Goal: Task Accomplishment & Management: Manage account settings

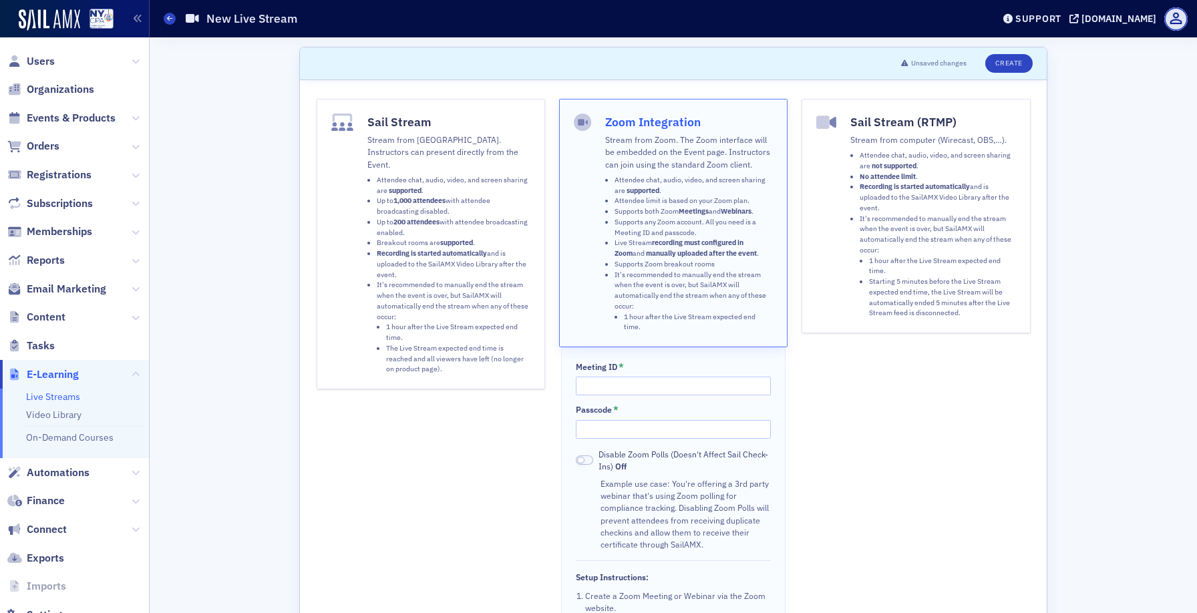
click at [399, 196] on strong "1,000 attendees" at bounding box center [419, 200] width 52 height 9
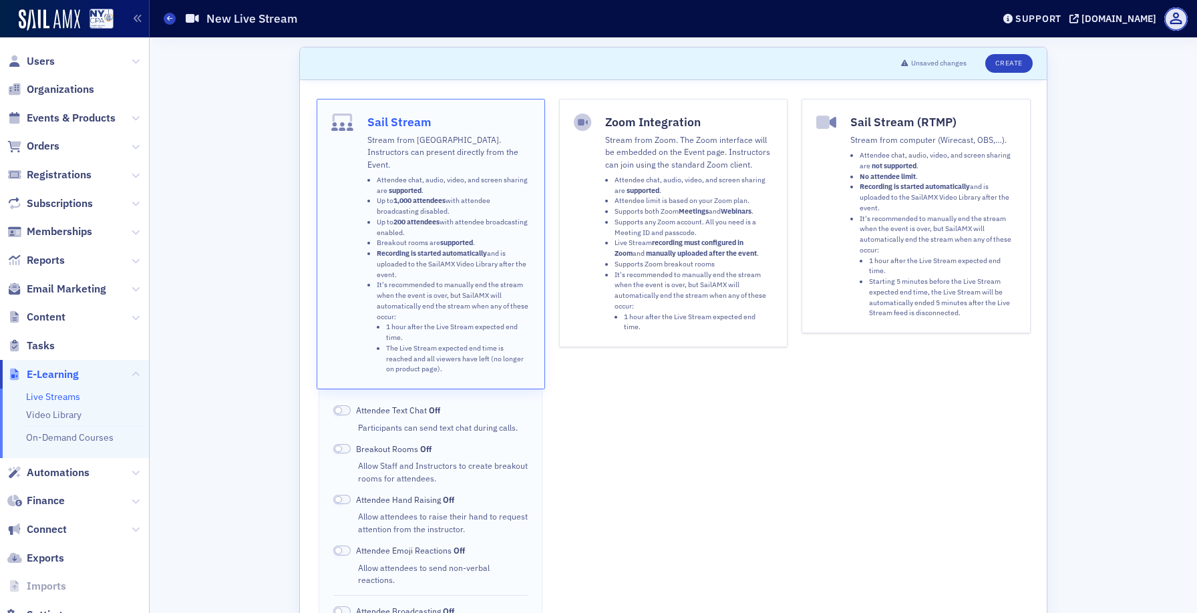
click at [71, 101] on span "Organizations" at bounding box center [74, 89] width 149 height 29
click at [63, 118] on span "Events & Products" at bounding box center [71, 118] width 89 height 15
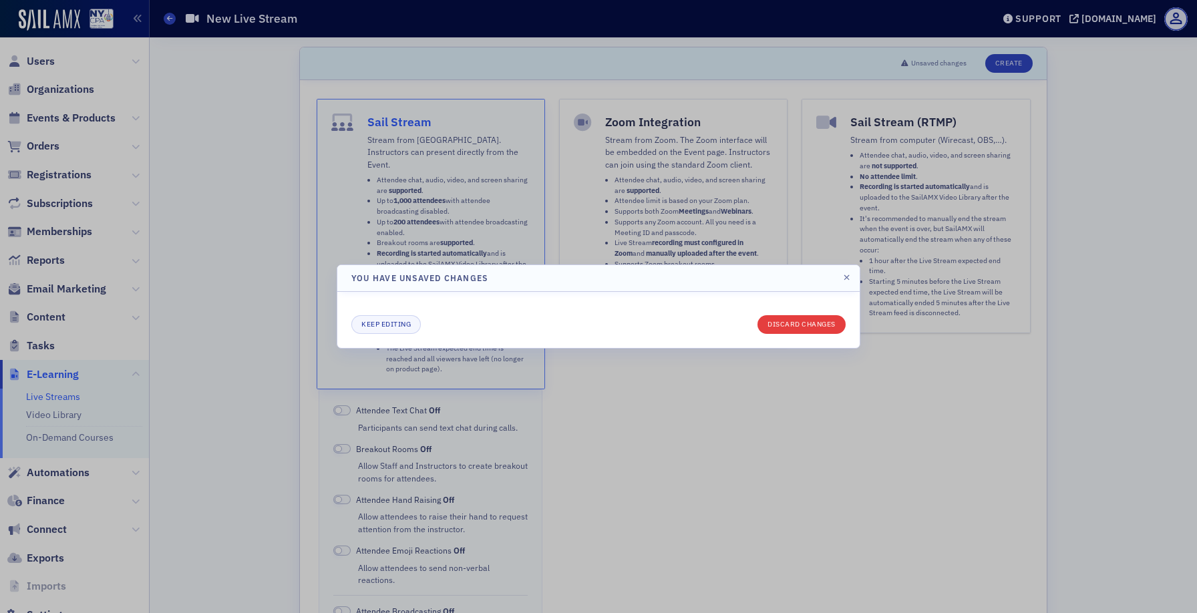
click at [799, 317] on button "Discard changes" at bounding box center [801, 324] width 88 height 19
